Goal: Task Accomplishment & Management: Manage account settings

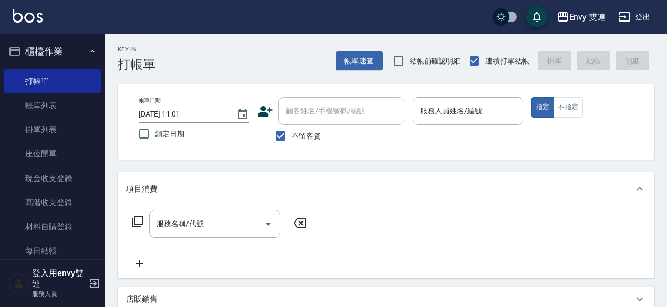
click at [265, 117] on icon at bounding box center [265, 111] width 16 height 16
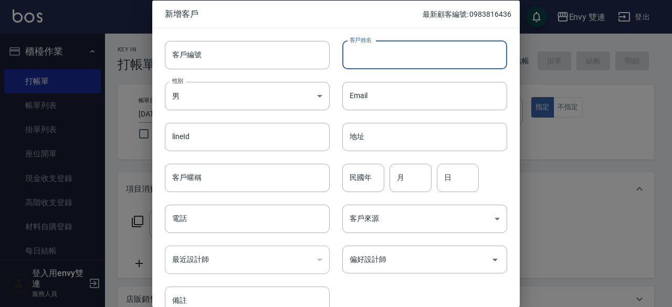
click at [384, 54] on input "客戶姓名" at bounding box center [424, 54] width 165 height 28
type input "[PERSON_NAME]"
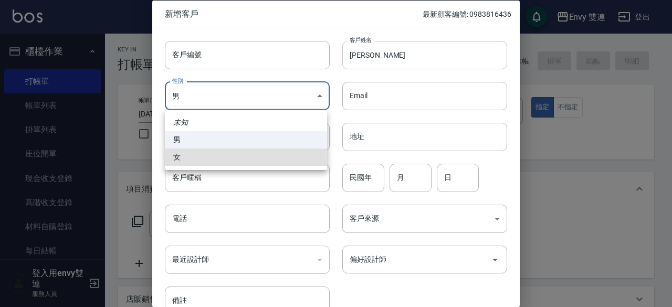
type input "[DEMOGRAPHIC_DATA]"
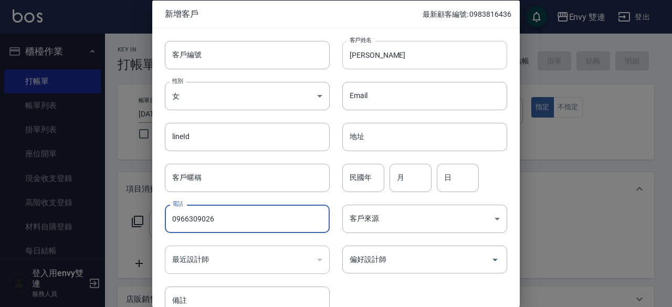
type input "0966309026"
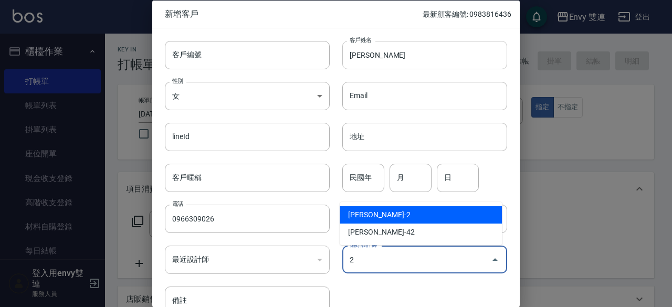
type input "[PERSON_NAME]"
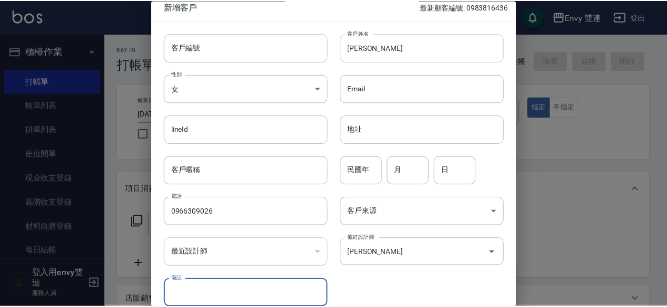
scroll to position [56, 0]
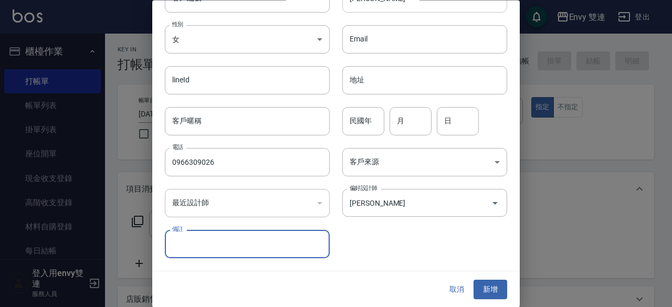
click at [473, 280] on button "新增" at bounding box center [490, 289] width 34 height 19
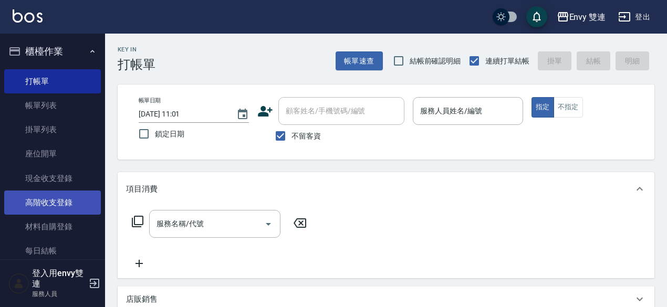
scroll to position [12, 0]
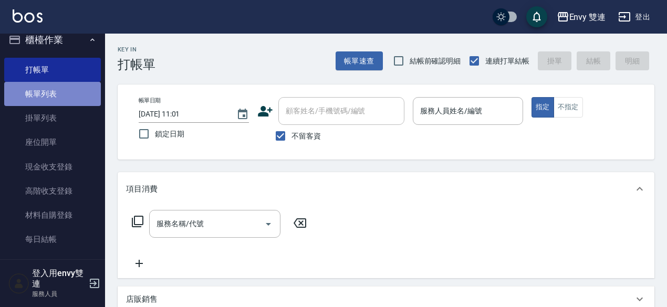
click at [70, 92] on link "帳單列表" at bounding box center [52, 94] width 97 height 24
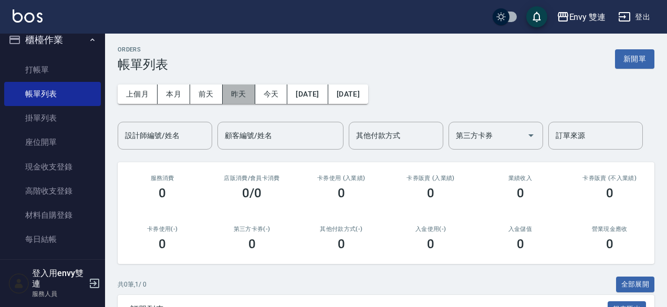
click at [247, 94] on button "昨天" at bounding box center [239, 94] width 33 height 19
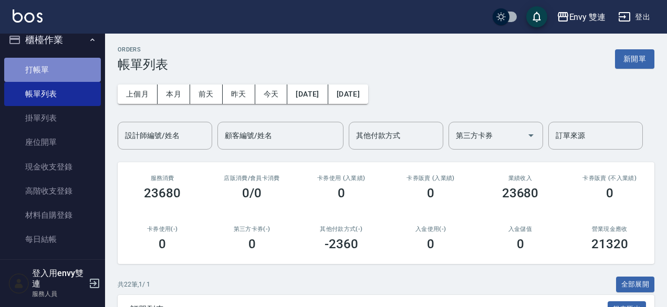
click at [76, 64] on link "打帳單" at bounding box center [52, 70] width 97 height 24
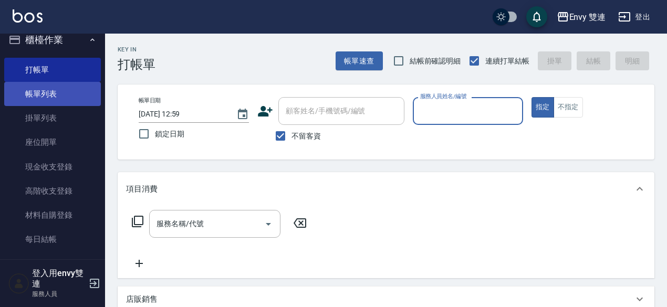
click at [71, 89] on link "帳單列表" at bounding box center [52, 94] width 97 height 24
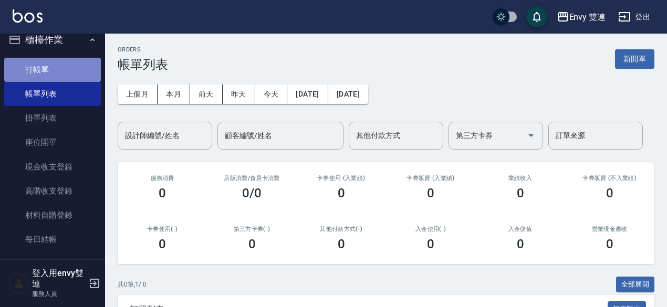
click at [79, 65] on link "打帳單" at bounding box center [52, 70] width 97 height 24
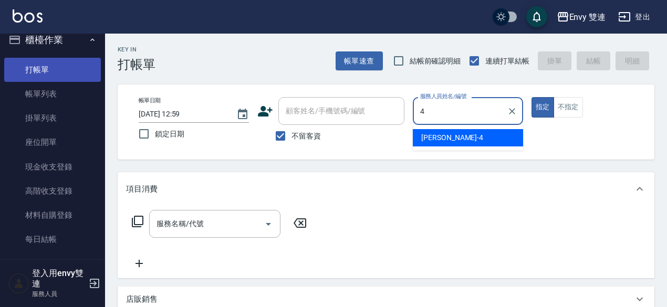
type input "[PERSON_NAME]-4"
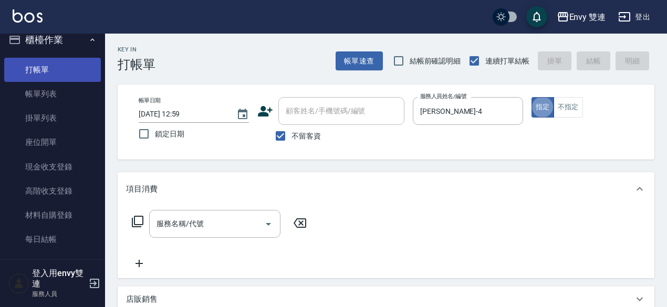
type button "true"
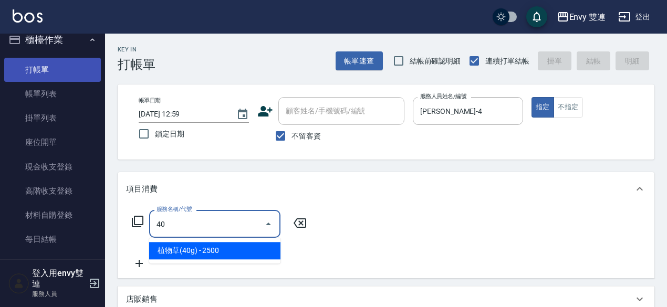
type input "401"
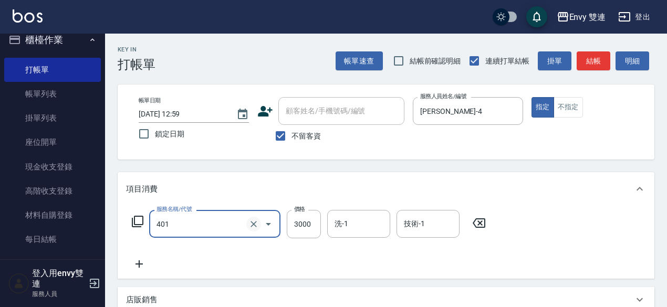
click at [250, 226] on icon "Clear" at bounding box center [253, 224] width 10 height 10
type input "染髮(401)"
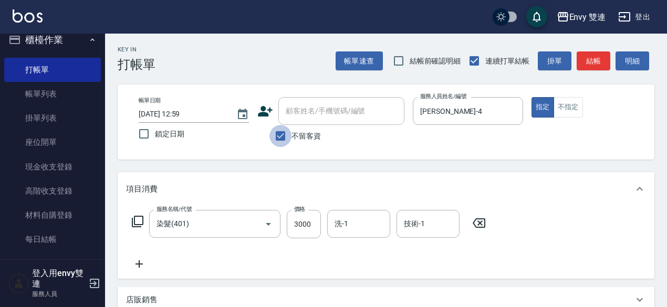
click at [278, 131] on input "不留客資" at bounding box center [280, 136] width 22 height 22
checkbox input "false"
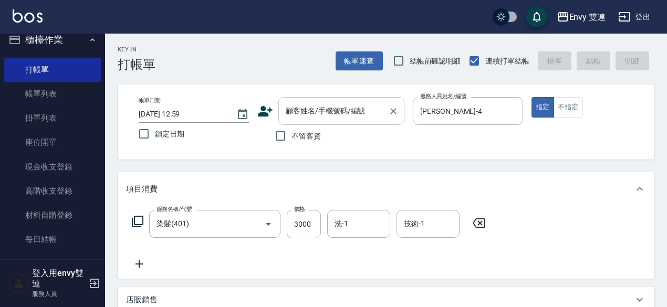
click at [298, 117] on input "顧客姓名/手機號碼/編號" at bounding box center [333, 111] width 101 height 18
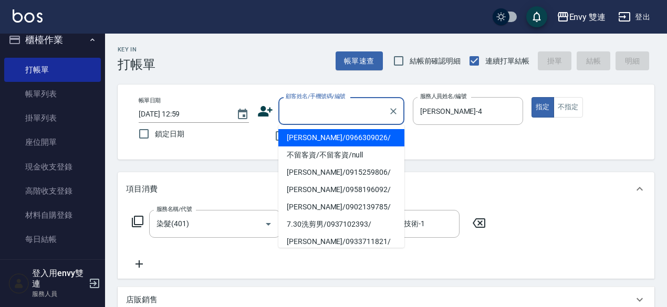
click at [301, 141] on li "[PERSON_NAME]/0966309026/" at bounding box center [341, 137] width 126 height 17
type input "[PERSON_NAME]/0966309026/"
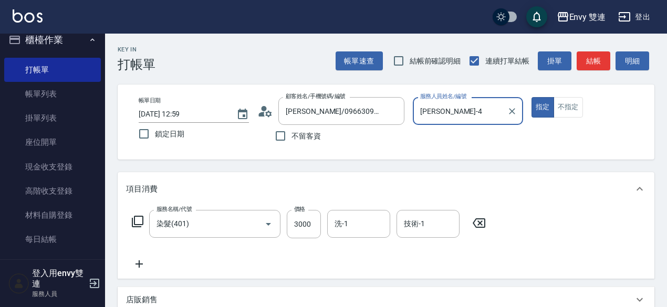
type input "Ina-2"
click at [531, 97] on button "指定" at bounding box center [542, 107] width 23 height 20
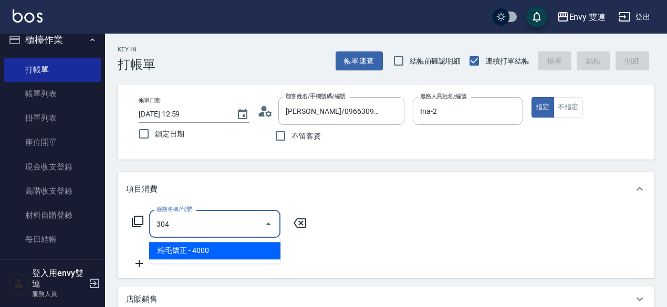
type input "縮毛矯正 (304)"
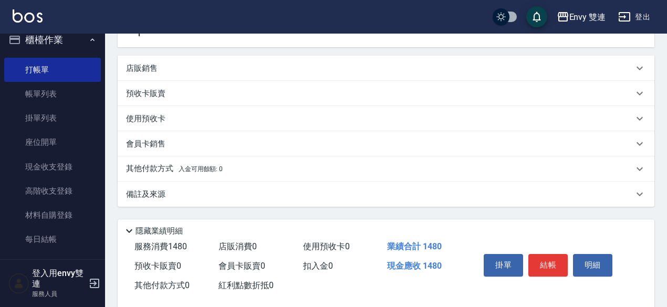
scroll to position [249, 0]
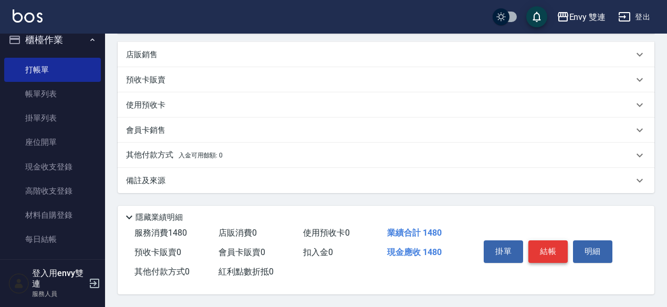
type input "1480"
click at [540, 242] on button "結帳" at bounding box center [547, 251] width 39 height 22
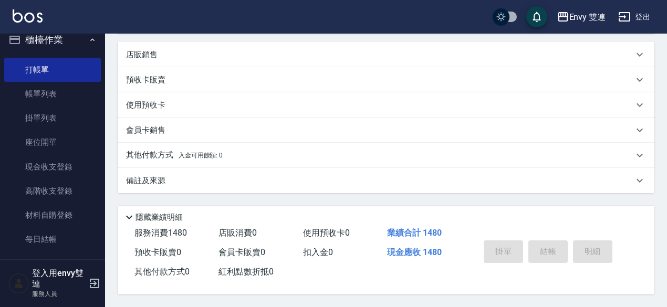
type input "[DATE] 13:00"
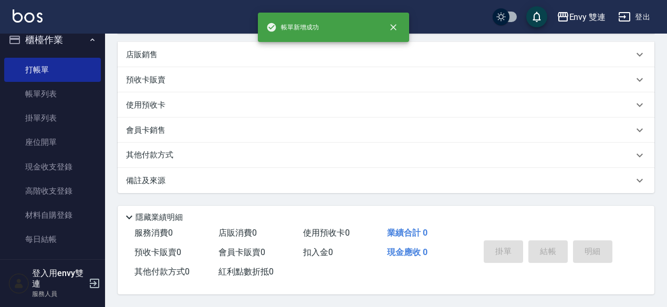
scroll to position [0, 0]
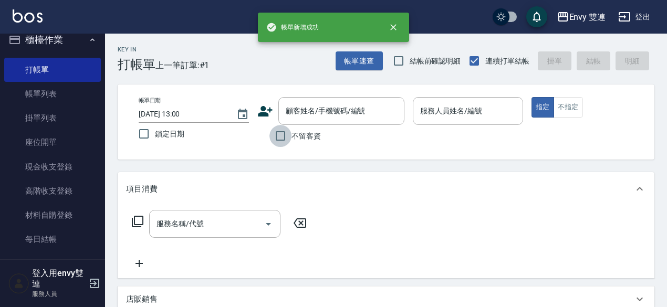
click at [282, 134] on input "不留客資" at bounding box center [280, 136] width 22 height 22
checkbox input "true"
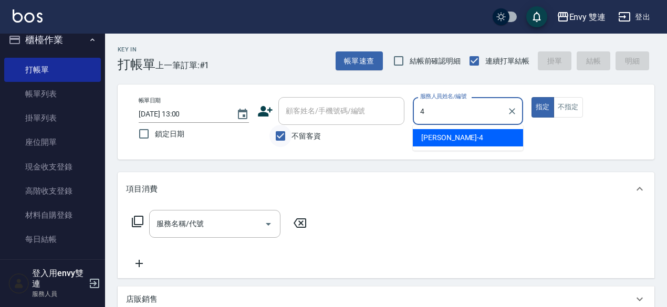
type input "[PERSON_NAME]-4"
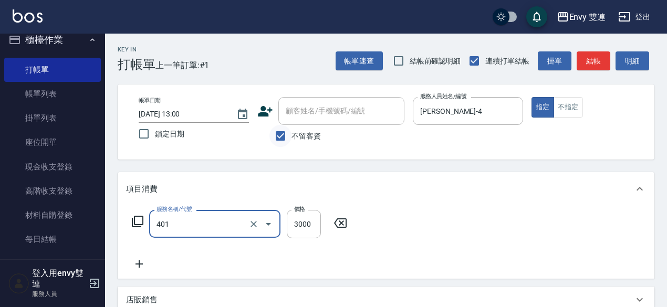
type input "染髮(401)"
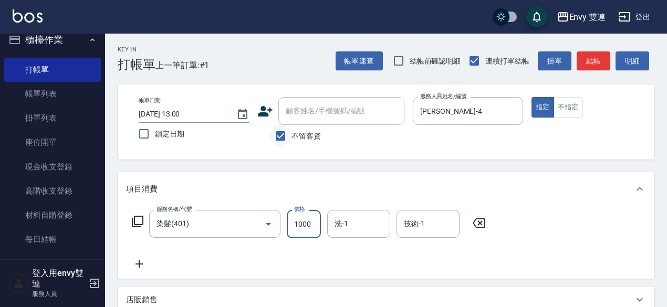
type input "1000"
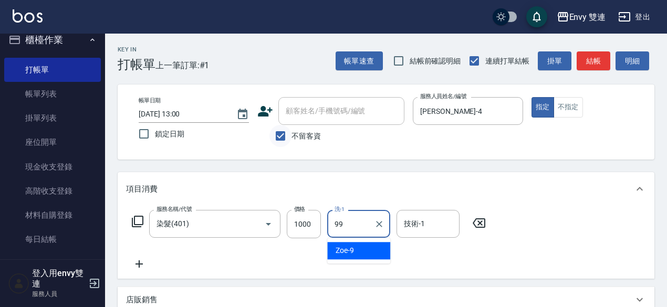
type input "-99"
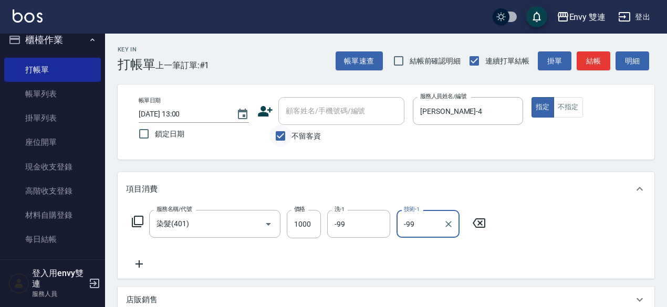
type input "-99"
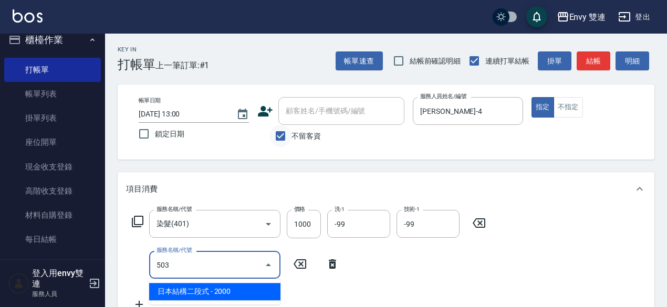
type input "日本結構二段式(503)"
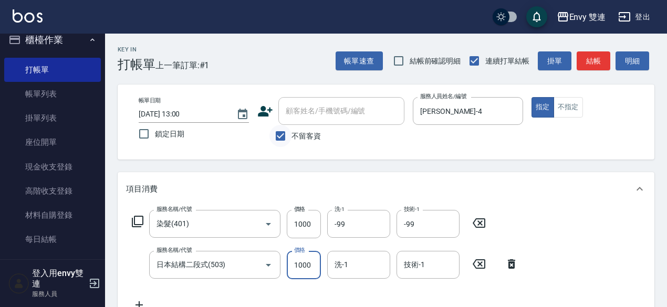
type input "1000"
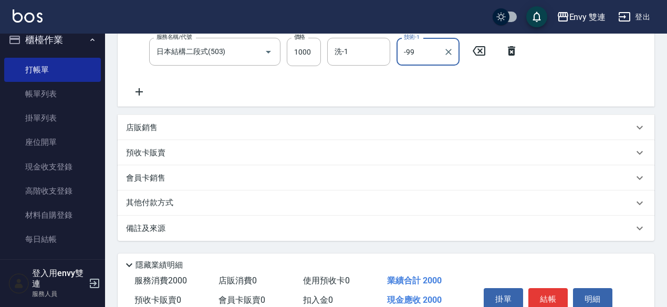
scroll to position [259, 0]
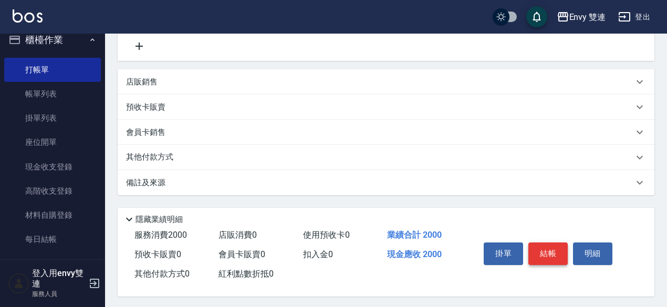
type input "-99"
click at [547, 252] on button "結帳" at bounding box center [547, 253] width 39 height 22
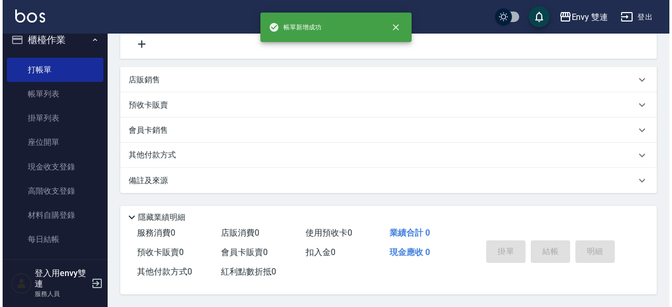
scroll to position [0, 0]
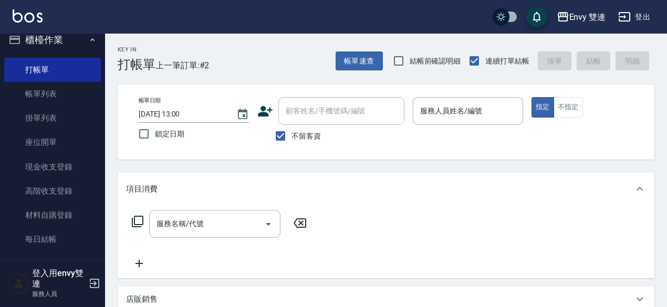
click at [265, 112] on icon at bounding box center [265, 111] width 15 height 10
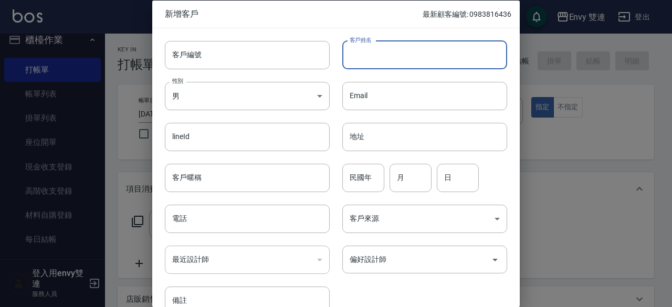
click at [374, 44] on input "客戶姓名" at bounding box center [424, 54] width 165 height 28
type input "[PERSON_NAME]"
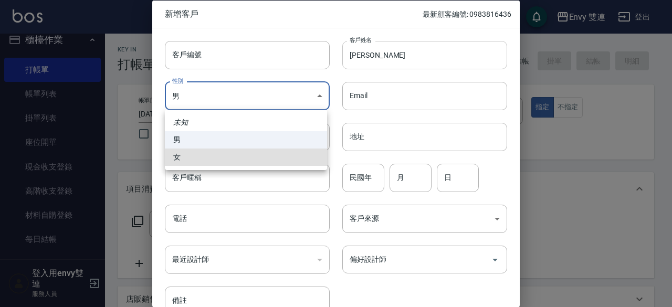
type input "[DEMOGRAPHIC_DATA]"
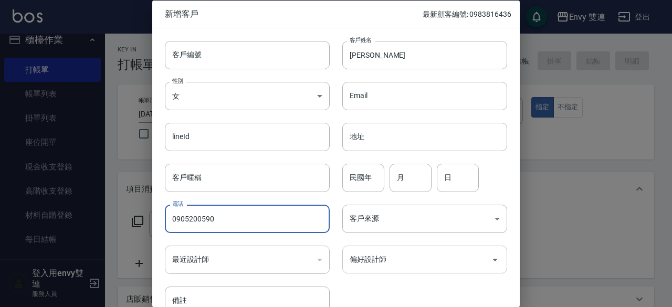
type input "0905200590"
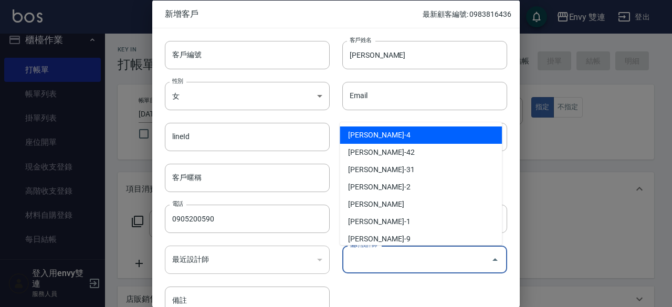
click at [425, 254] on input "偏好設計師" at bounding box center [417, 259] width 140 height 18
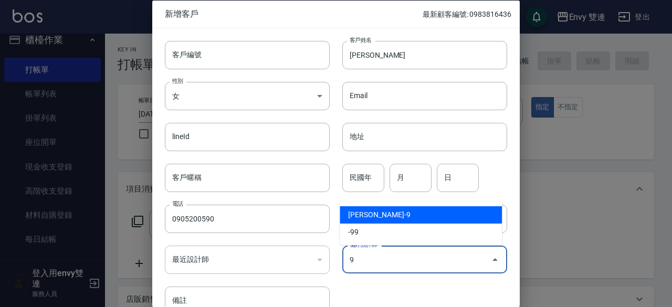
type input "[PERSON_NAME]"
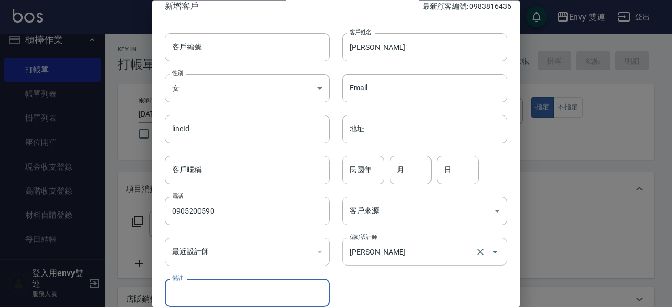
scroll to position [56, 0]
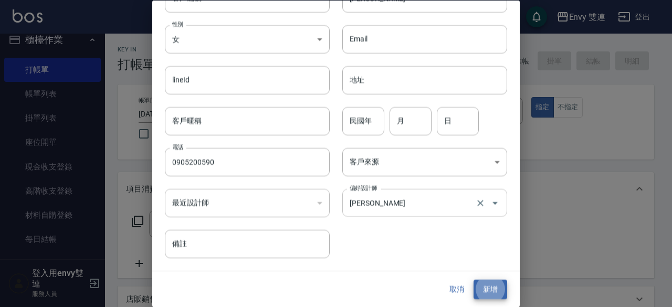
click at [473, 280] on button "新增" at bounding box center [490, 289] width 34 height 19
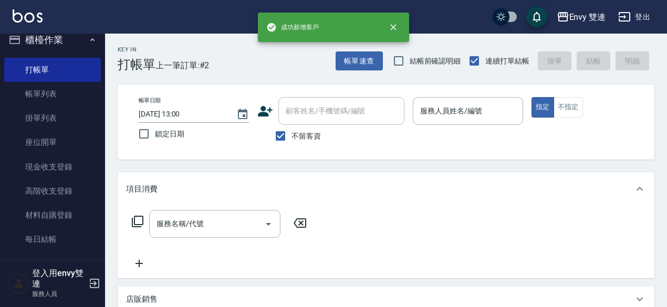
click at [265, 115] on icon at bounding box center [265, 111] width 15 height 10
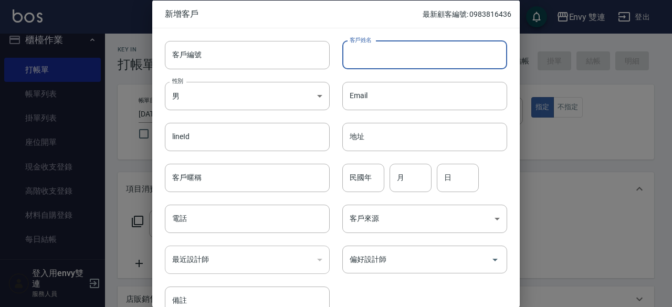
click at [403, 56] on input "客戶姓名" at bounding box center [424, 54] width 165 height 28
click at [361, 54] on input "[PERSON_NAME]" at bounding box center [424, 54] width 165 height 28
type input "[PERSON_NAME]"
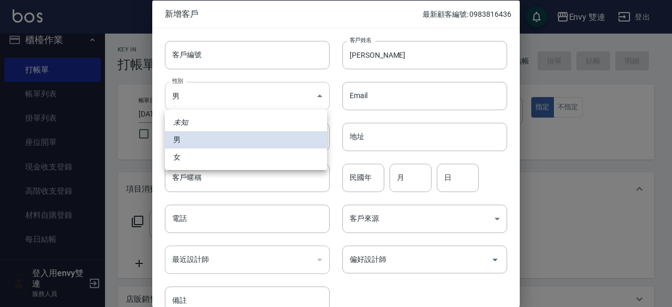
click at [287, 98] on body "Envy 雙連 登出 櫃檯作業 打帳單 帳單列表 掛單列表 座位開單 現金收支登錄 高階收支登錄 材料自購登錄 每日結帳 排班表 掃碼打卡 預約管理 預約管理…" at bounding box center [336, 263] width 672 height 526
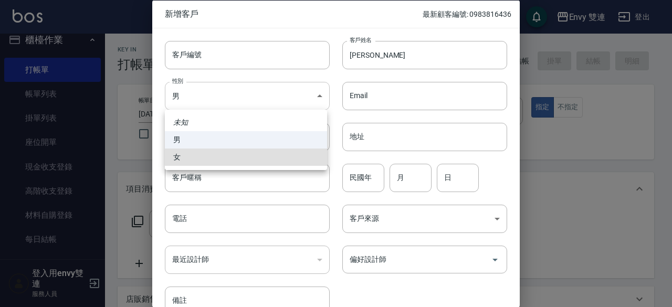
type input "[DEMOGRAPHIC_DATA]"
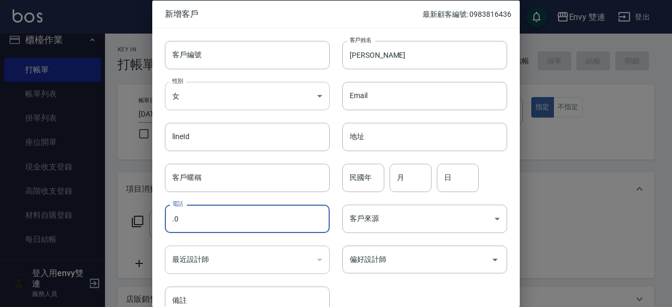
type input "."
type input "0970010328"
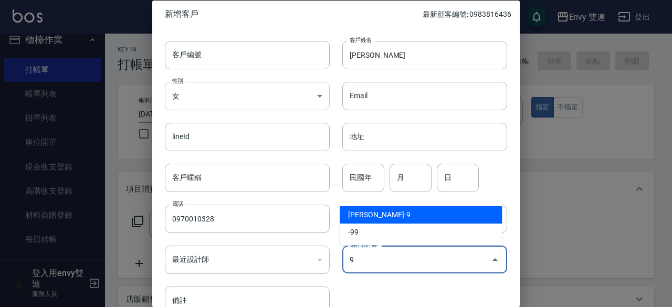
type input "[PERSON_NAME]"
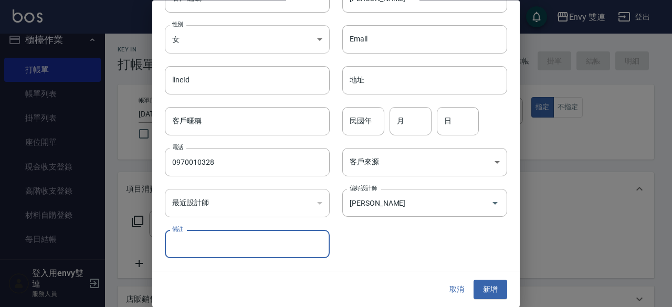
click at [473, 280] on button "新增" at bounding box center [490, 289] width 34 height 19
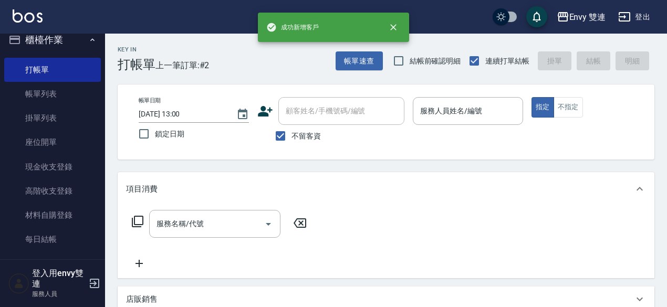
click at [261, 108] on icon at bounding box center [265, 111] width 15 height 10
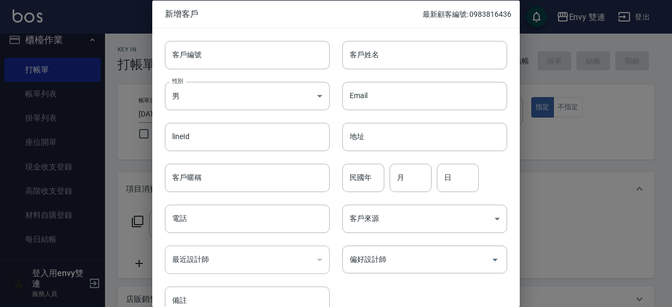
click at [109, 142] on div at bounding box center [336, 153] width 672 height 307
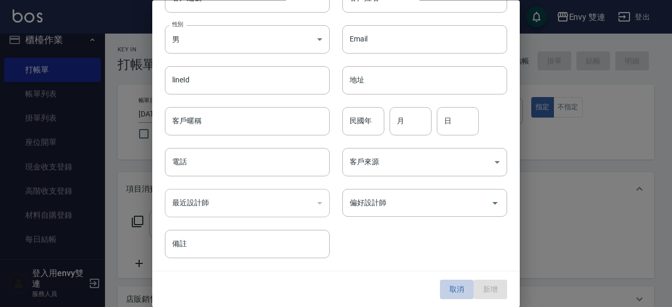
click at [458, 290] on button "取消" at bounding box center [457, 289] width 34 height 19
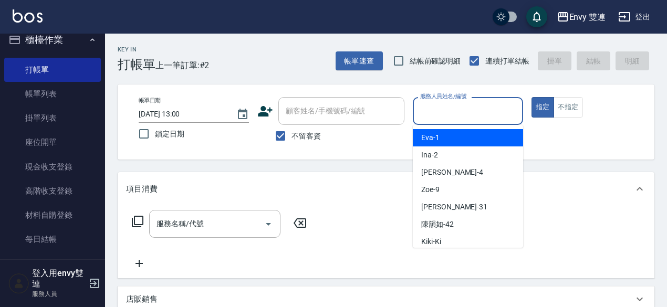
click at [452, 109] on input "服務人員姓名/編號" at bounding box center [467, 111] width 101 height 18
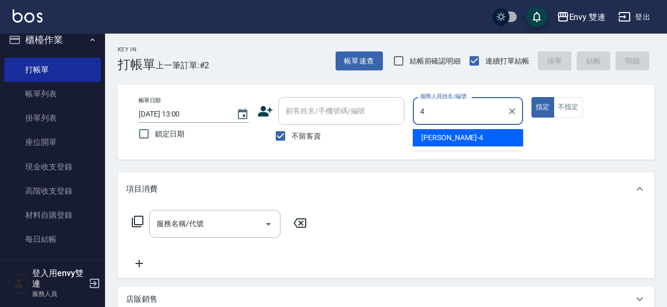
type input "[PERSON_NAME]-4"
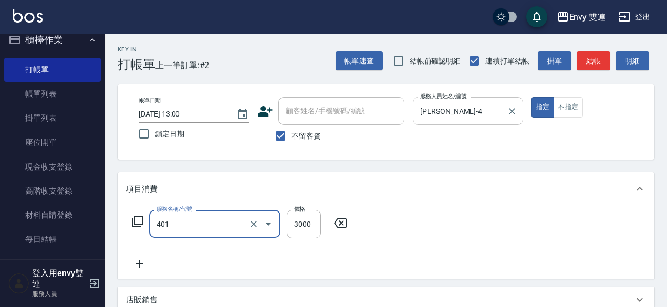
type input "染髮(401)"
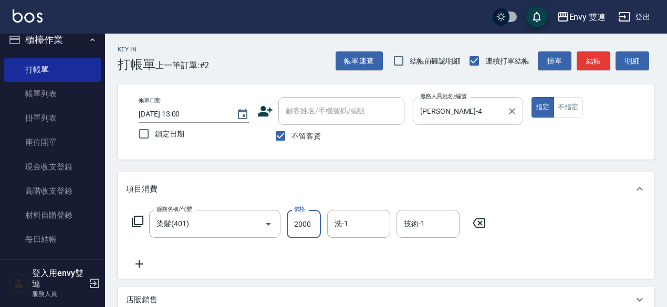
type input "2000"
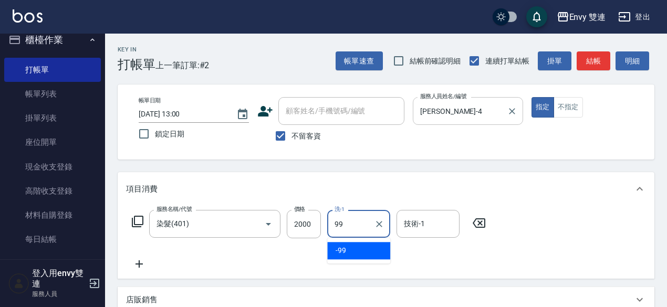
type input "-99"
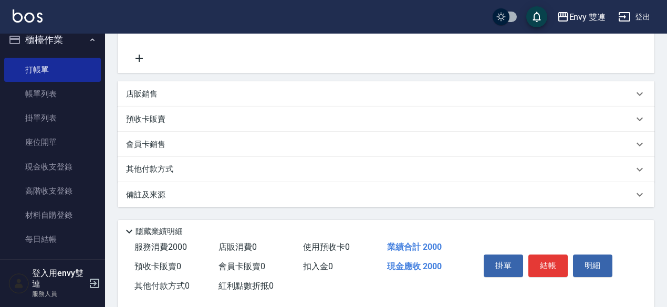
scroll to position [224, 0]
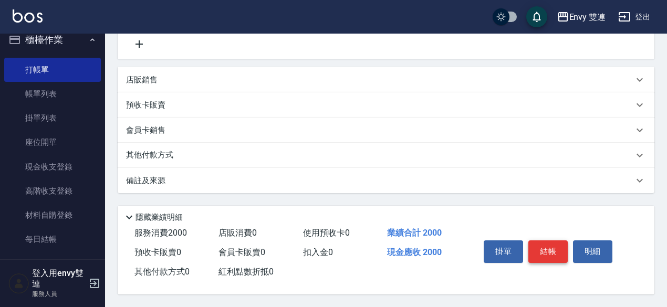
type input "-99"
click at [550, 245] on button "結帳" at bounding box center [547, 251] width 39 height 22
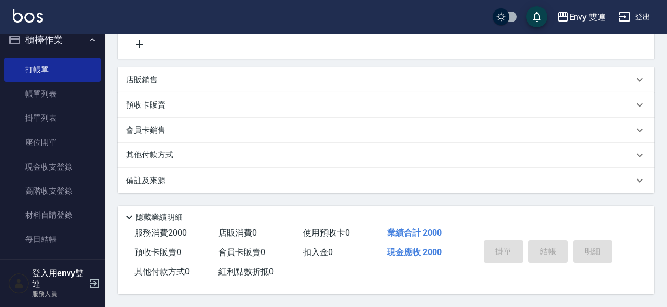
type input "[DATE] 13:08"
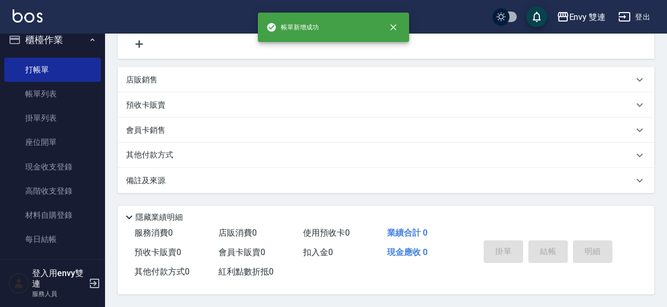
scroll to position [0, 0]
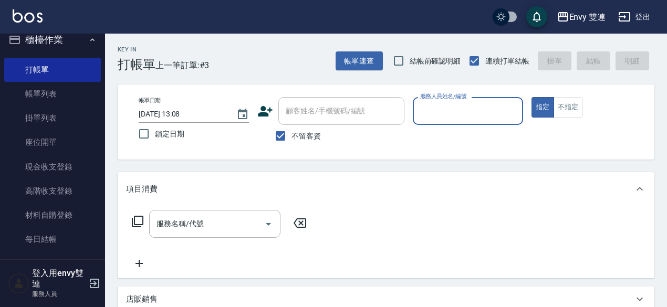
type input "ㄒ"
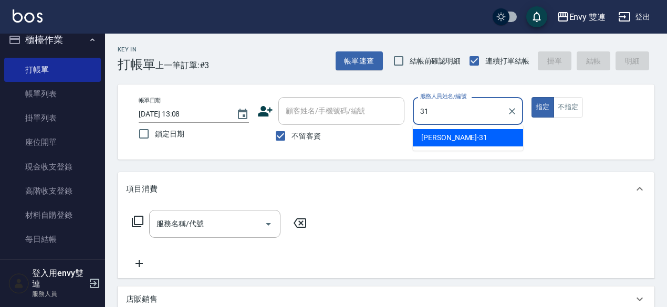
type input "Lina-31"
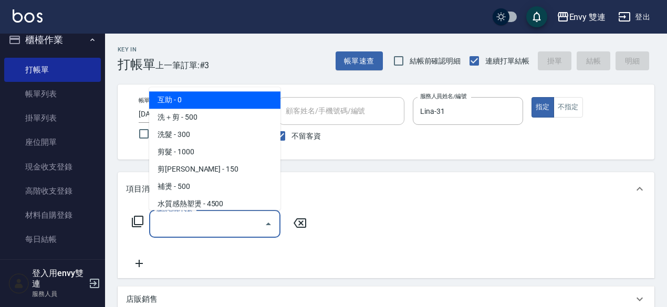
click at [206, 217] on input "服務名稱/代號" at bounding box center [207, 224] width 106 height 18
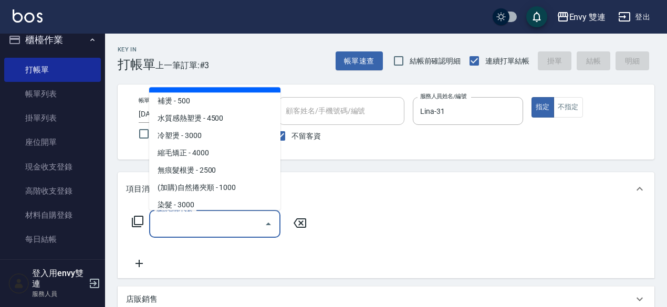
scroll to position [85, 0]
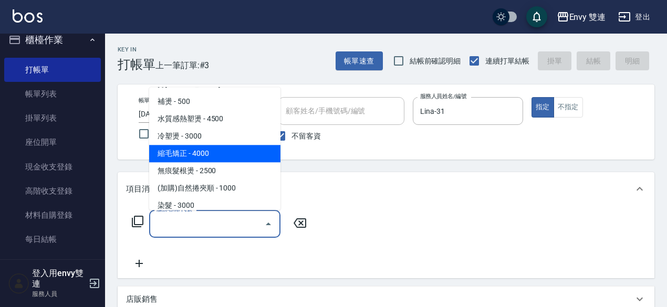
click at [194, 152] on span "縮毛矯正 - 4000" at bounding box center [214, 153] width 131 height 17
type input "縮毛矯正 (304)"
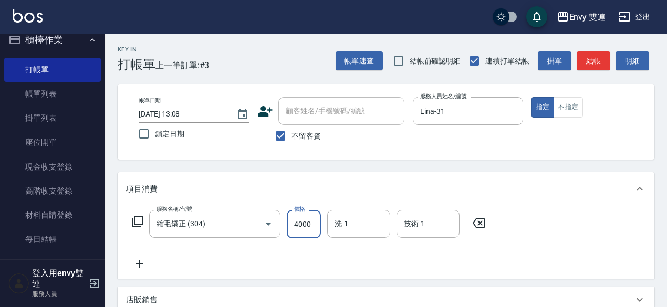
click at [310, 224] on input "4000" at bounding box center [304, 224] width 34 height 28
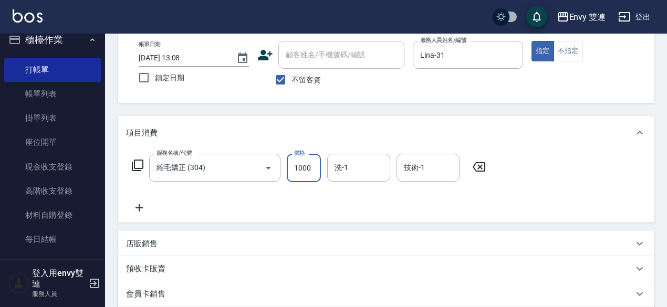
scroll to position [57, 0]
type input "1000"
click at [132, 209] on icon at bounding box center [139, 207] width 26 height 13
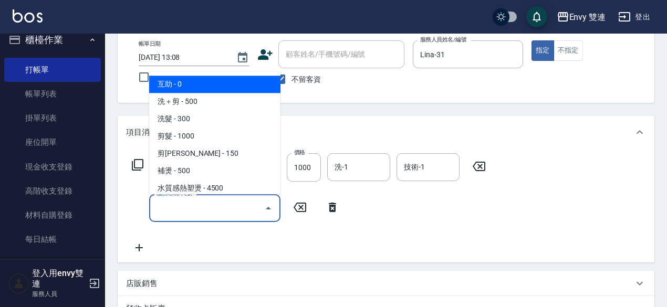
click at [222, 210] on input "服務名稱/代號" at bounding box center [207, 208] width 106 height 18
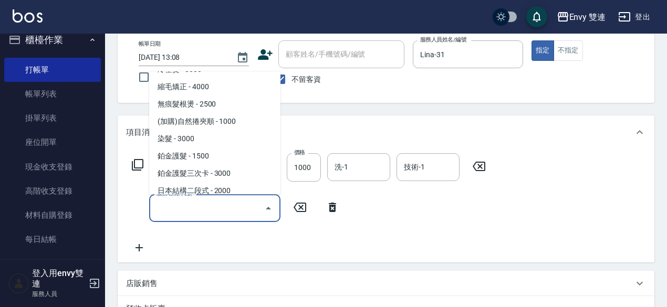
scroll to position [136, 0]
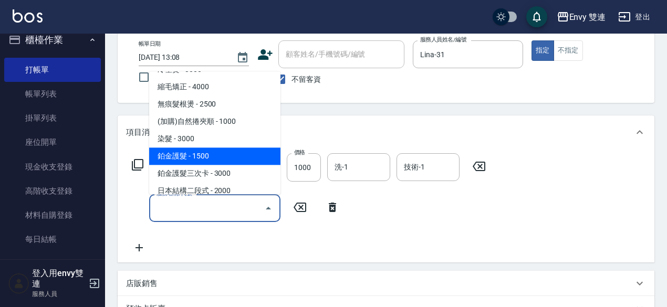
click at [205, 161] on span "鉑金護髮 - 1500" at bounding box center [214, 155] width 131 height 17
type input "鉑金護髮(501)"
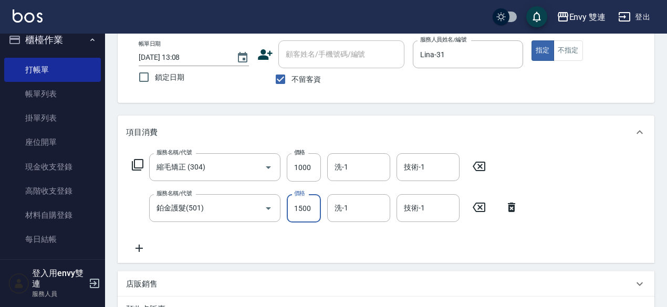
click at [313, 205] on input "1500" at bounding box center [304, 208] width 34 height 28
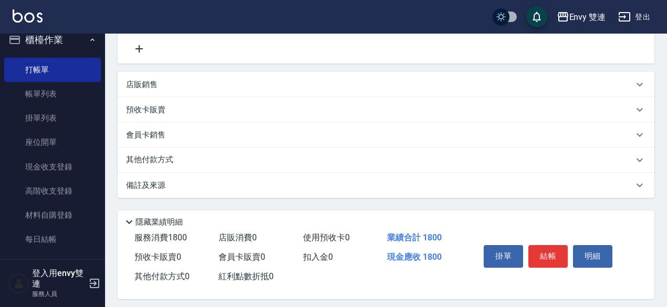
scroll to position [265, 0]
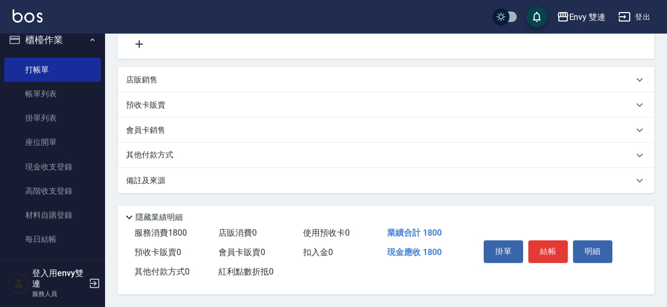
type input "800"
click at [180, 156] on div "其他付款方式" at bounding box center [379, 156] width 507 height 12
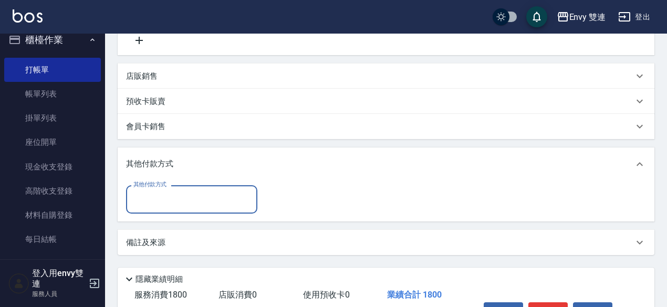
scroll to position [0, 0]
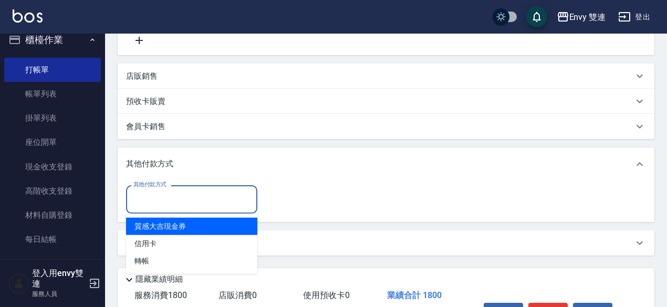
click at [193, 204] on input "其他付款方式" at bounding box center [192, 199] width 122 height 18
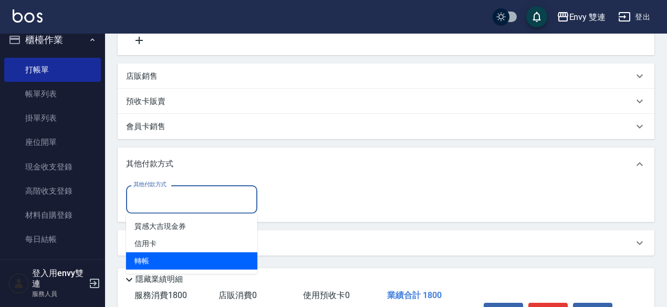
click at [209, 259] on span "轉帳" at bounding box center [191, 260] width 131 height 17
type input "轉帳"
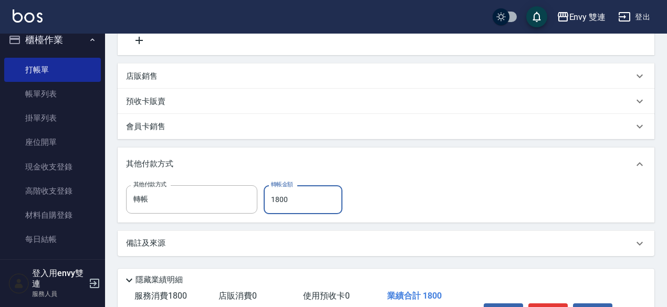
scroll to position [331, 0]
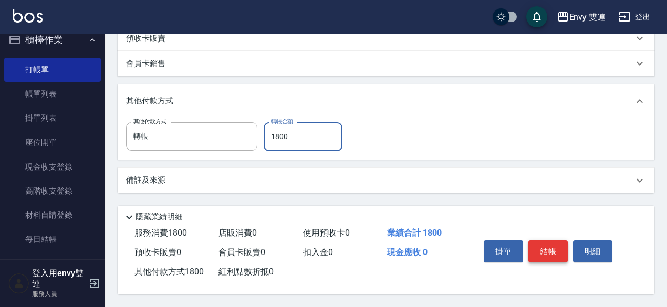
type input "1800"
click at [546, 241] on button "結帳" at bounding box center [547, 251] width 39 height 22
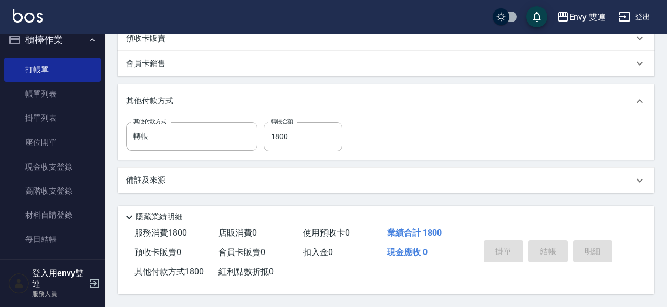
type input "[DATE] 13:30"
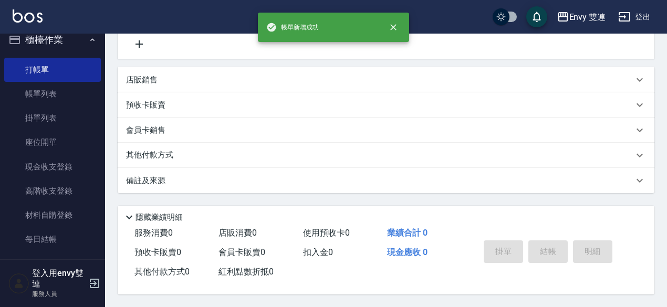
scroll to position [0, 0]
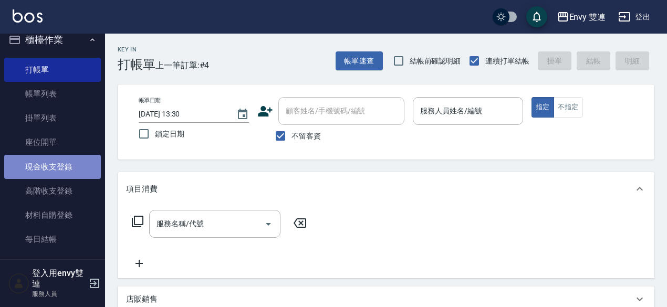
click at [68, 165] on link "現金收支登錄" at bounding box center [52, 167] width 97 height 24
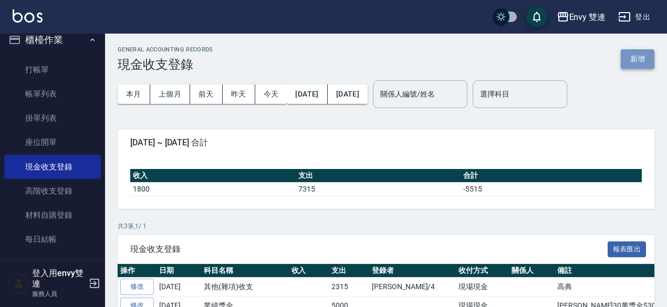
click at [631, 55] on button "新增" at bounding box center [637, 58] width 34 height 19
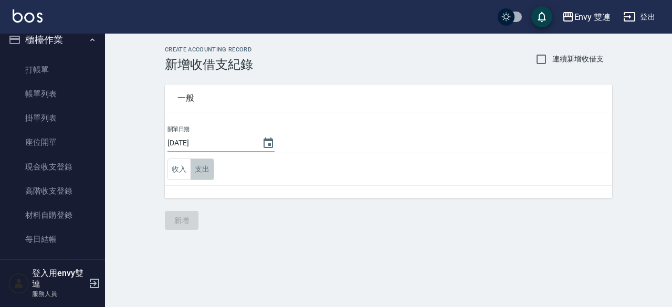
click at [209, 163] on button "支出" at bounding box center [203, 170] width 24 height 22
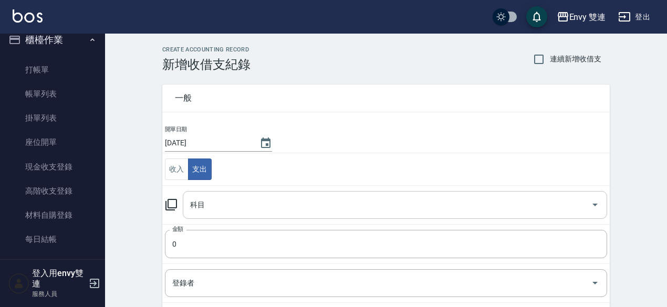
click at [207, 215] on div "科目" at bounding box center [395, 205] width 424 height 28
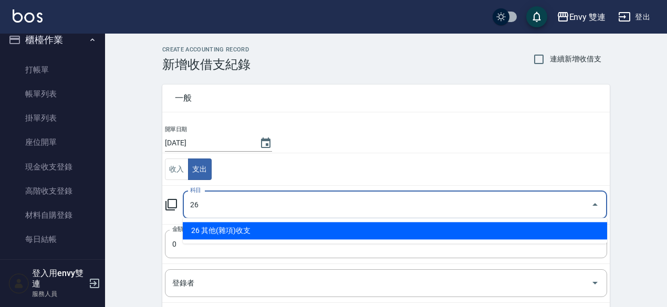
click at [211, 230] on li "26 其他(雜項)收支" at bounding box center [395, 230] width 424 height 17
type input "26 其他(雜項)收支"
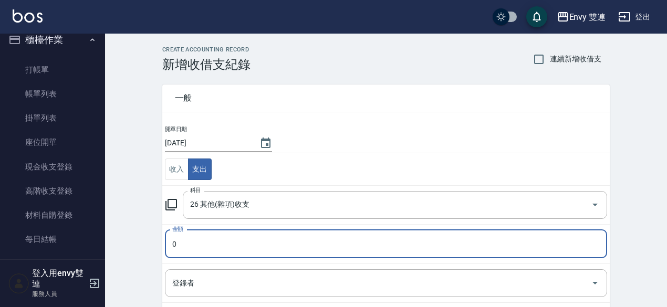
click at [208, 242] on input "0" at bounding box center [386, 244] width 442 height 28
type input "099"
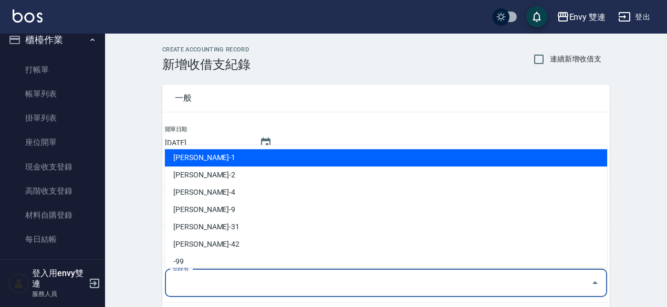
click at [214, 275] on input "登錄者" at bounding box center [378, 283] width 417 height 18
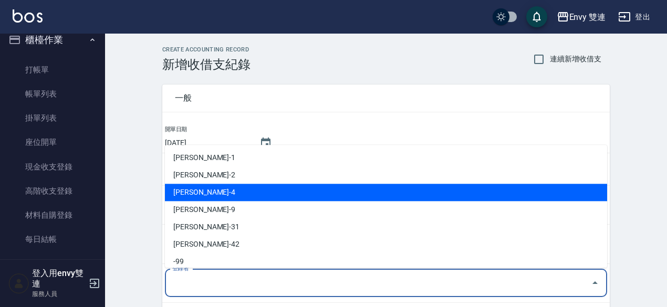
click at [188, 185] on li "[PERSON_NAME]-4" at bounding box center [386, 192] width 442 height 17
type input "[PERSON_NAME]-4"
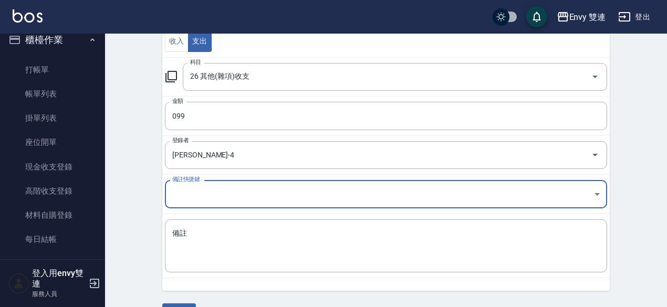
scroll to position [154, 0]
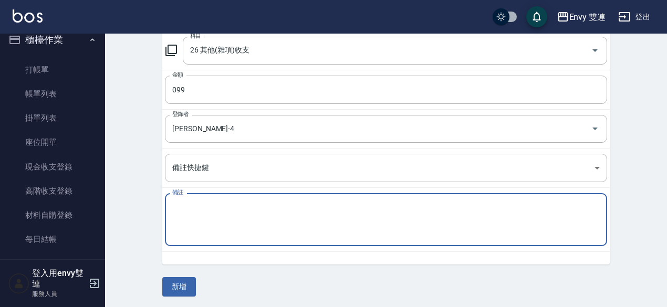
click at [240, 226] on textarea "備註" at bounding box center [385, 220] width 427 height 36
type textarea "收納掛器"
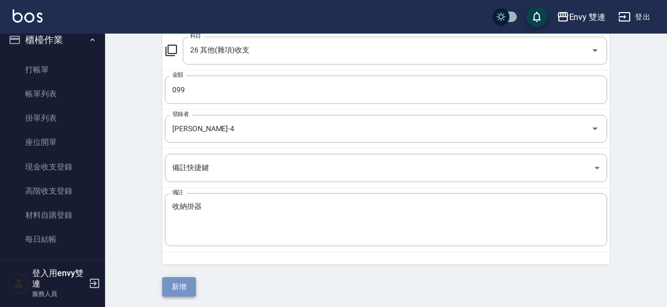
click at [185, 285] on button "新增" at bounding box center [179, 286] width 34 height 19
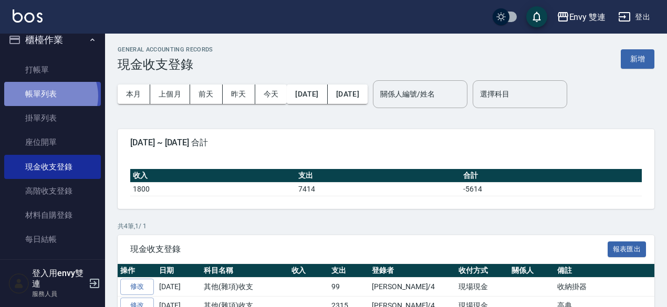
click at [48, 96] on link "帳單列表" at bounding box center [52, 94] width 97 height 24
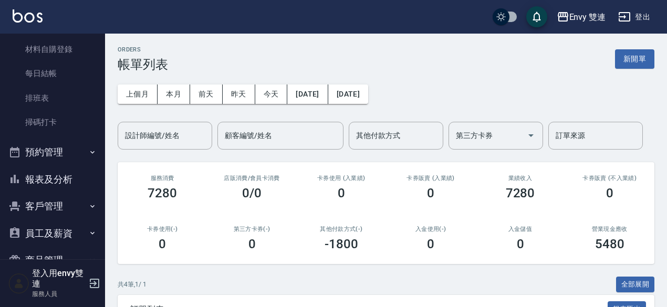
scroll to position [178, 0]
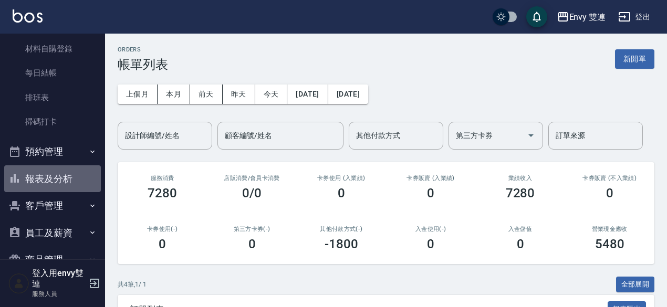
click at [63, 170] on button "報表及分析" at bounding box center [52, 178] width 97 height 27
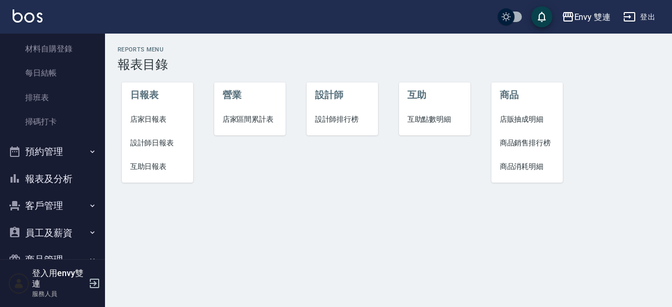
click at [171, 143] on span "設計師日報表" at bounding box center [157, 143] width 55 height 11
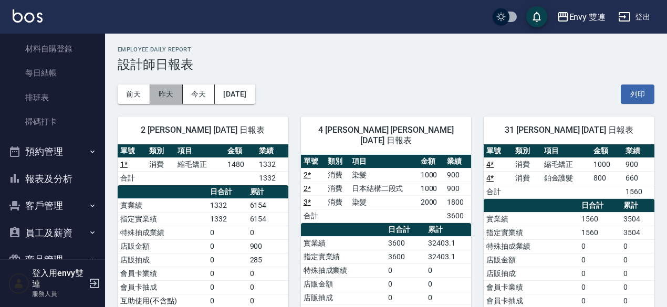
click at [170, 90] on button "昨天" at bounding box center [166, 94] width 33 height 19
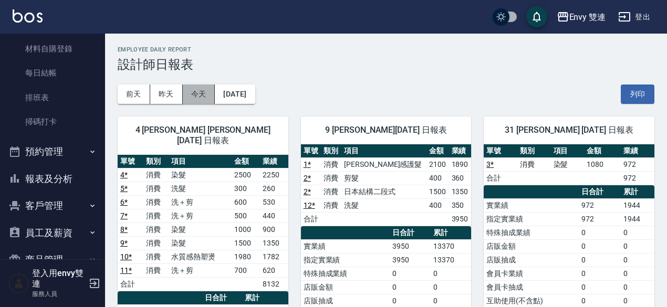
click at [196, 95] on button "今天" at bounding box center [199, 94] width 33 height 19
